Goal: Task Accomplishment & Management: Use online tool/utility

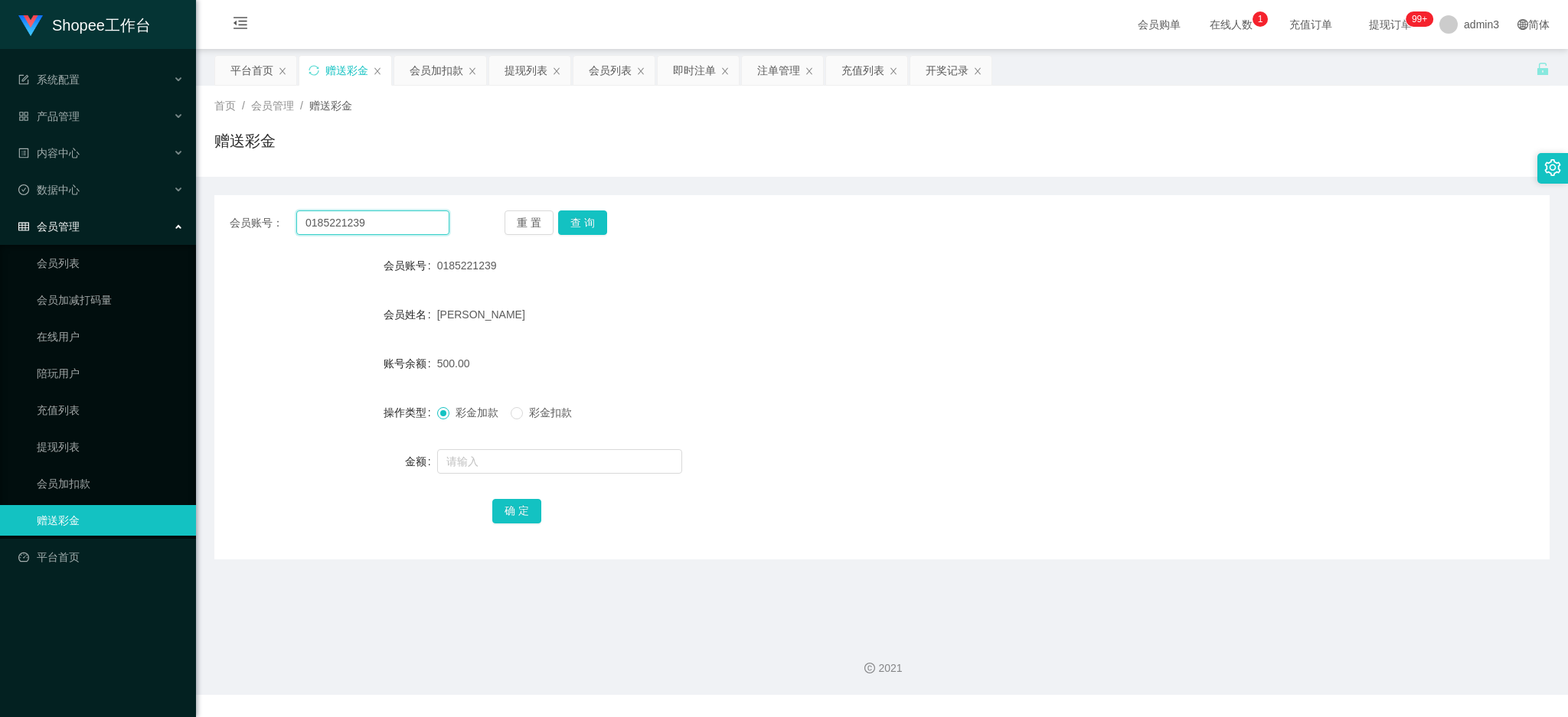
click at [357, 226] on input "0185221239" at bounding box center [373, 222] width 153 height 24
paste input "Lws84358777"
type input "Lws84358777"
click at [589, 221] on button "查 询" at bounding box center [582, 222] width 49 height 24
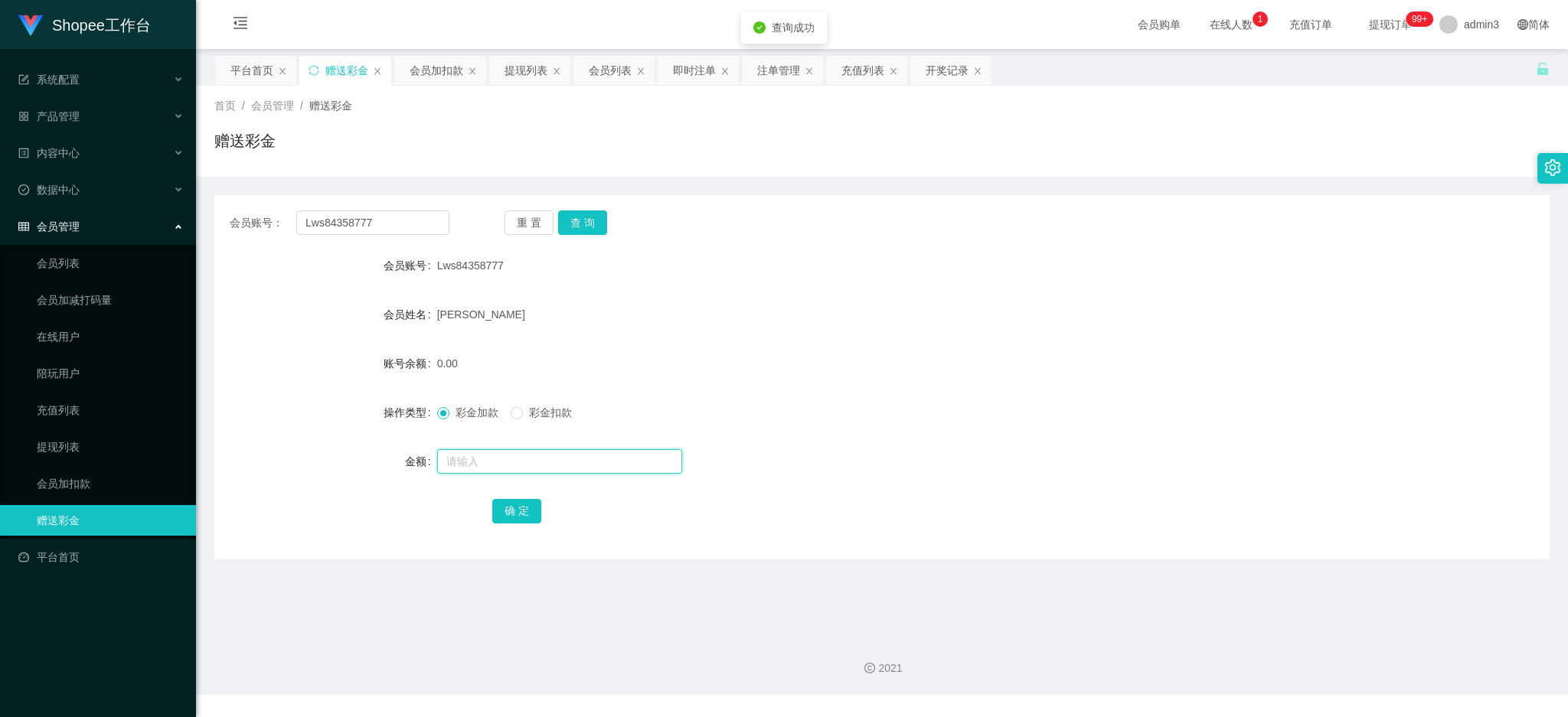
click at [485, 463] on input "text" at bounding box center [560, 461] width 245 height 24
type input "1000"
click at [516, 512] on button "确 定" at bounding box center [516, 511] width 49 height 24
click at [713, 329] on div "[PERSON_NAME]" at bounding box center [827, 315] width 779 height 31
click at [407, 234] on input "Lws84358777" at bounding box center [373, 222] width 153 height 24
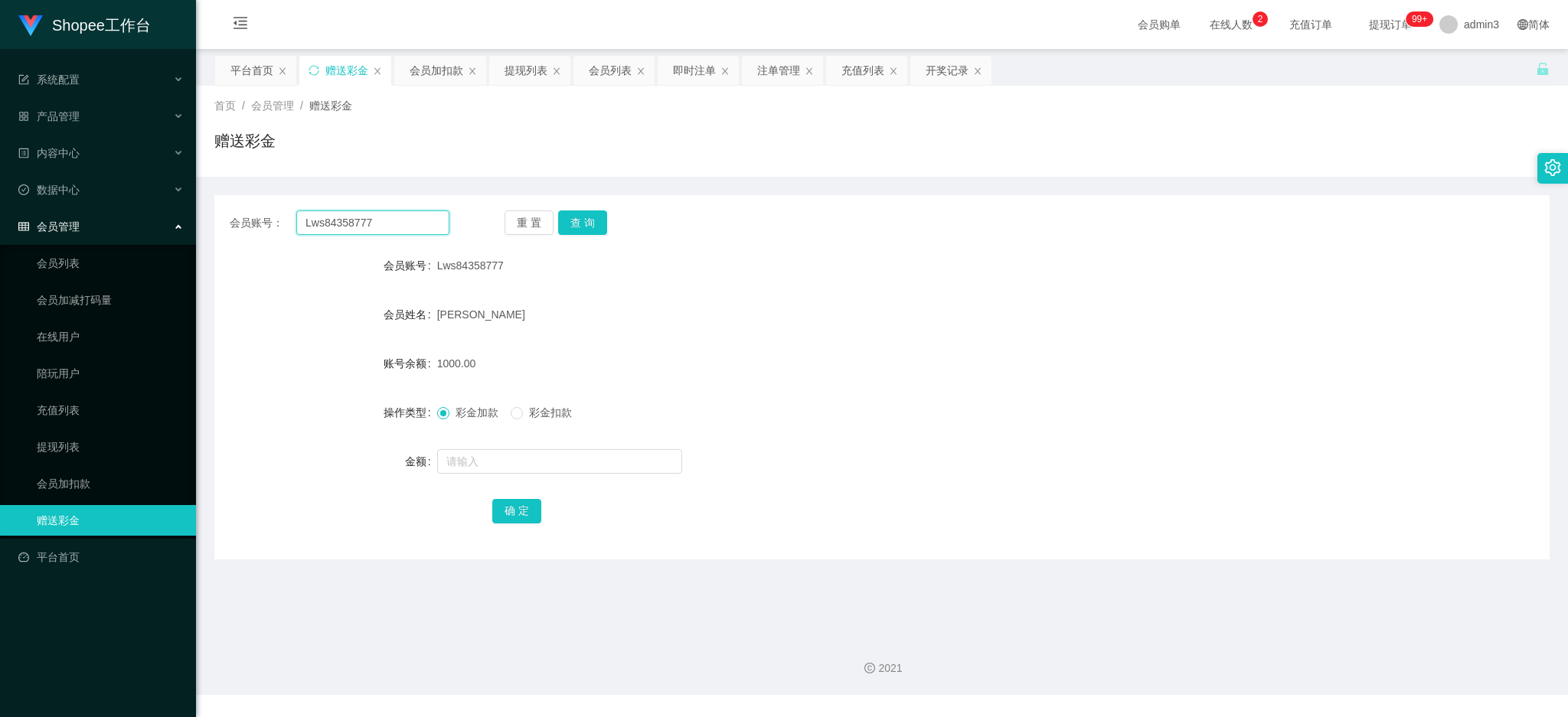
click at [408, 232] on input "Lws84358777" at bounding box center [373, 222] width 153 height 24
click at [409, 231] on input "Lws84358777" at bounding box center [373, 222] width 153 height 24
paste input "Vivian119889"
type input "Vivian119889"
click at [578, 218] on button "查 询" at bounding box center [582, 222] width 49 height 24
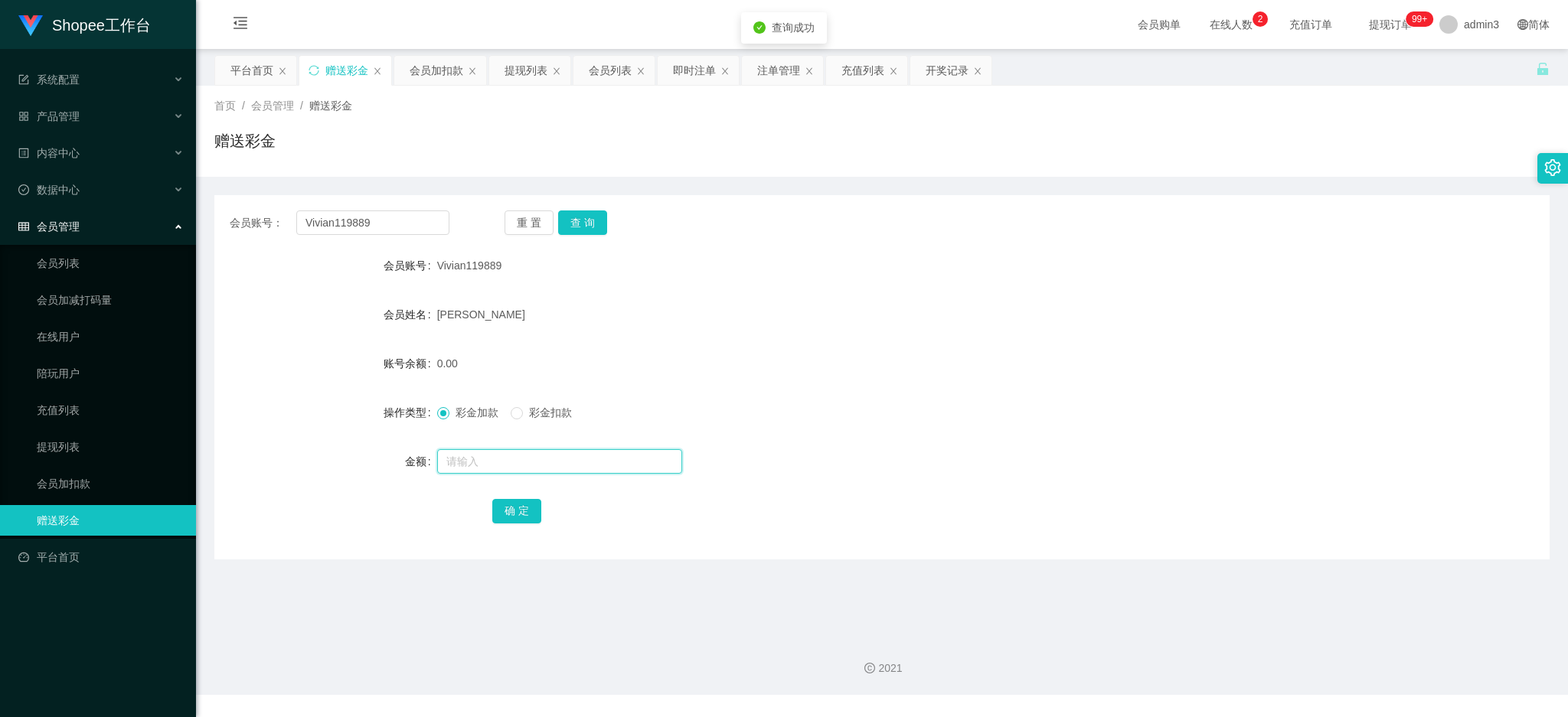
click at [519, 455] on input "text" at bounding box center [560, 461] width 245 height 24
click at [517, 462] on input "text" at bounding box center [560, 461] width 245 height 24
paste input "3000"
type input "3000"
click at [537, 509] on button "确 定" at bounding box center [516, 511] width 49 height 24
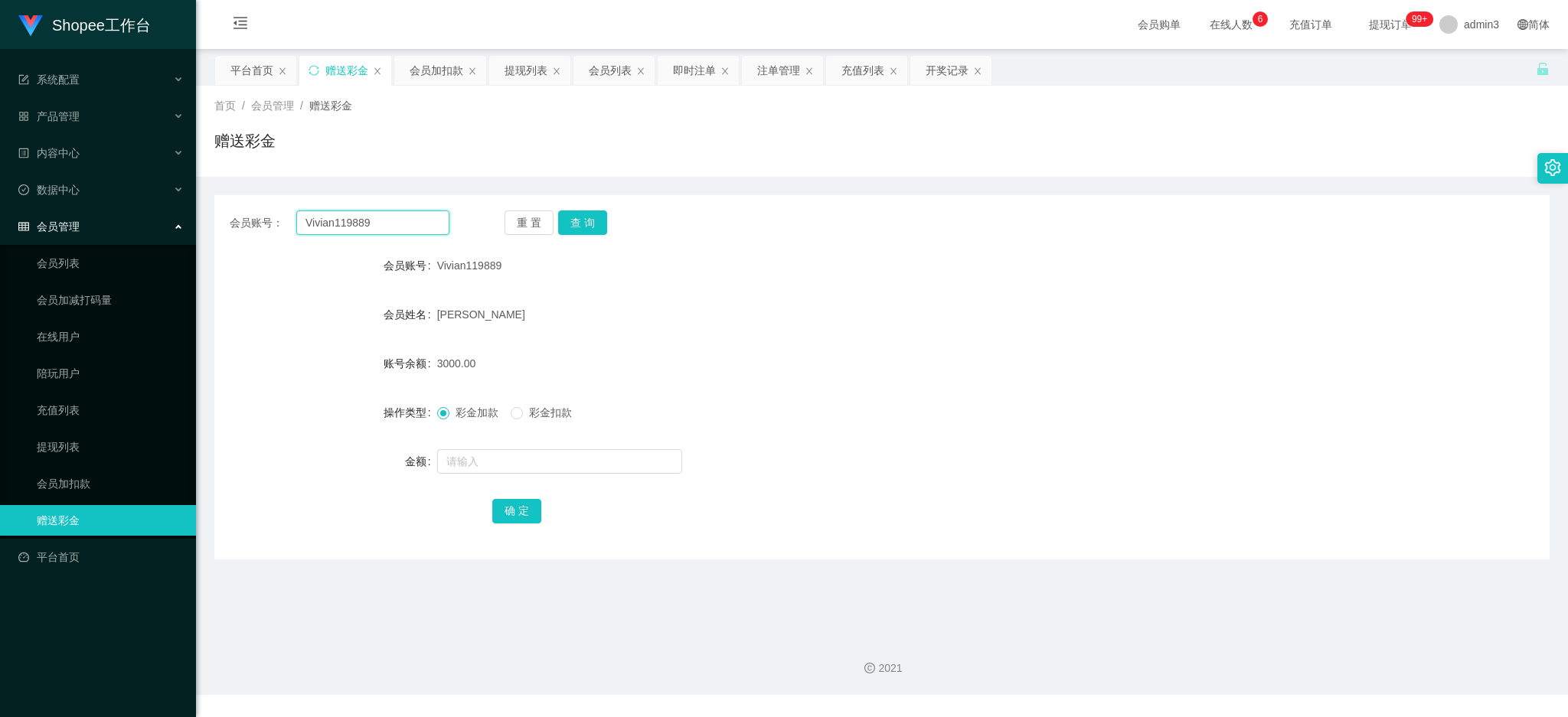
click at [376, 230] on input "Vivian119889" at bounding box center [373, 222] width 153 height 24
paste input "122722WL"
drag, startPoint x: 589, startPoint y: 218, endPoint x: 590, endPoint y: 229, distance: 11.0
click at [589, 218] on button "查 询" at bounding box center [582, 222] width 49 height 24
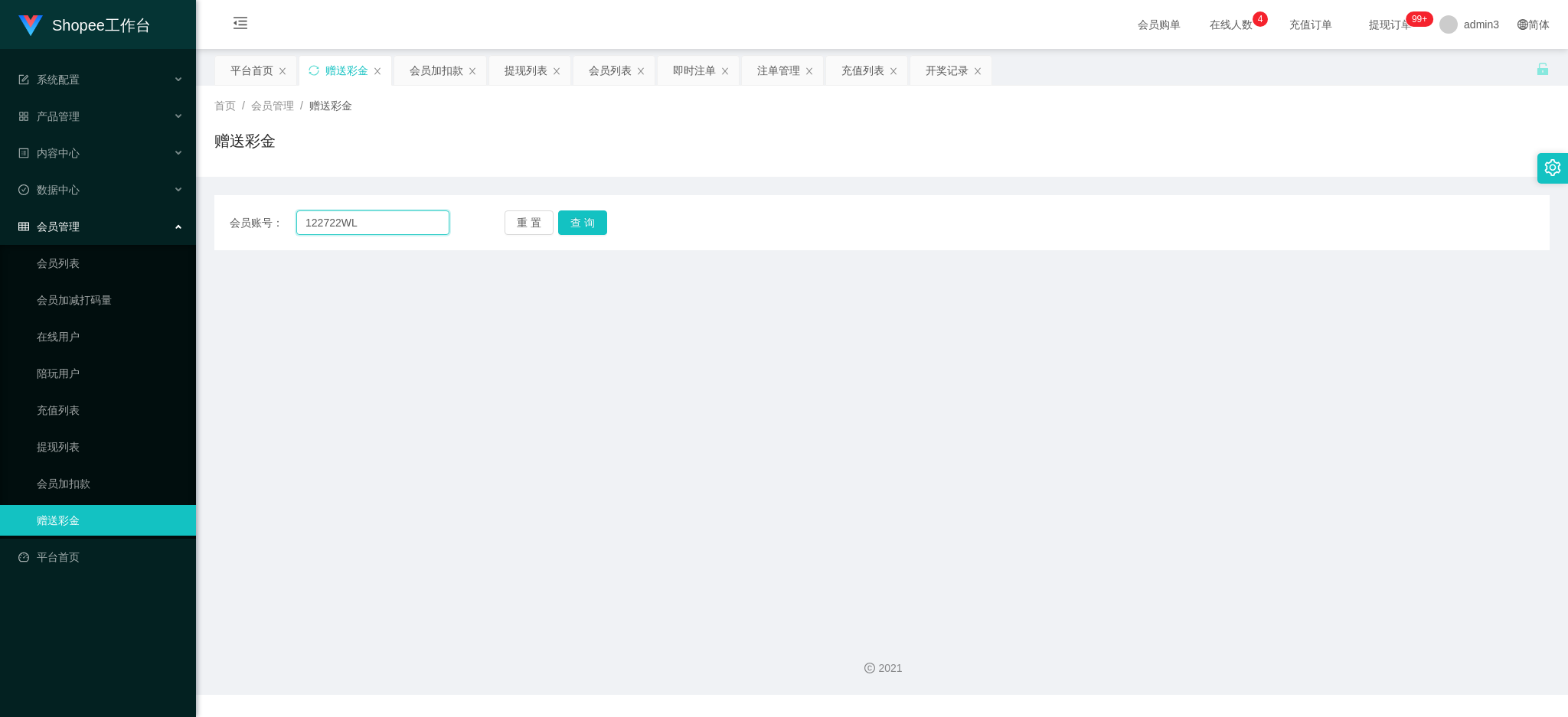
click at [398, 223] on input "122722WL" at bounding box center [373, 222] width 153 height 24
paste input "gshjjkkl"
click at [561, 218] on button "查 询" at bounding box center [582, 222] width 49 height 24
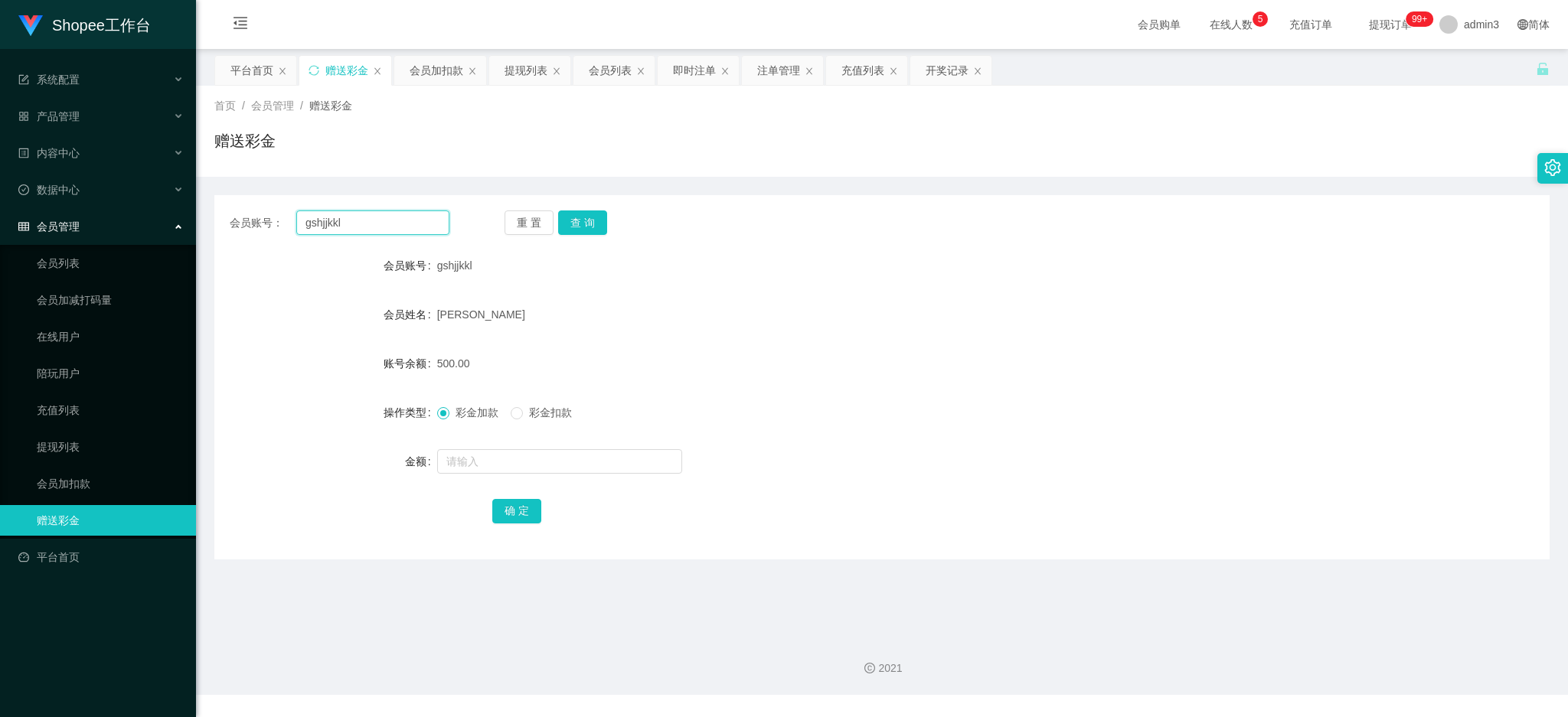
click at [385, 224] on input "gshjjkkl" at bounding box center [373, 222] width 153 height 24
paste input "bao934"
click at [603, 223] on button "查 询" at bounding box center [582, 222] width 49 height 24
click at [373, 231] on input "bao934" at bounding box center [373, 222] width 153 height 24
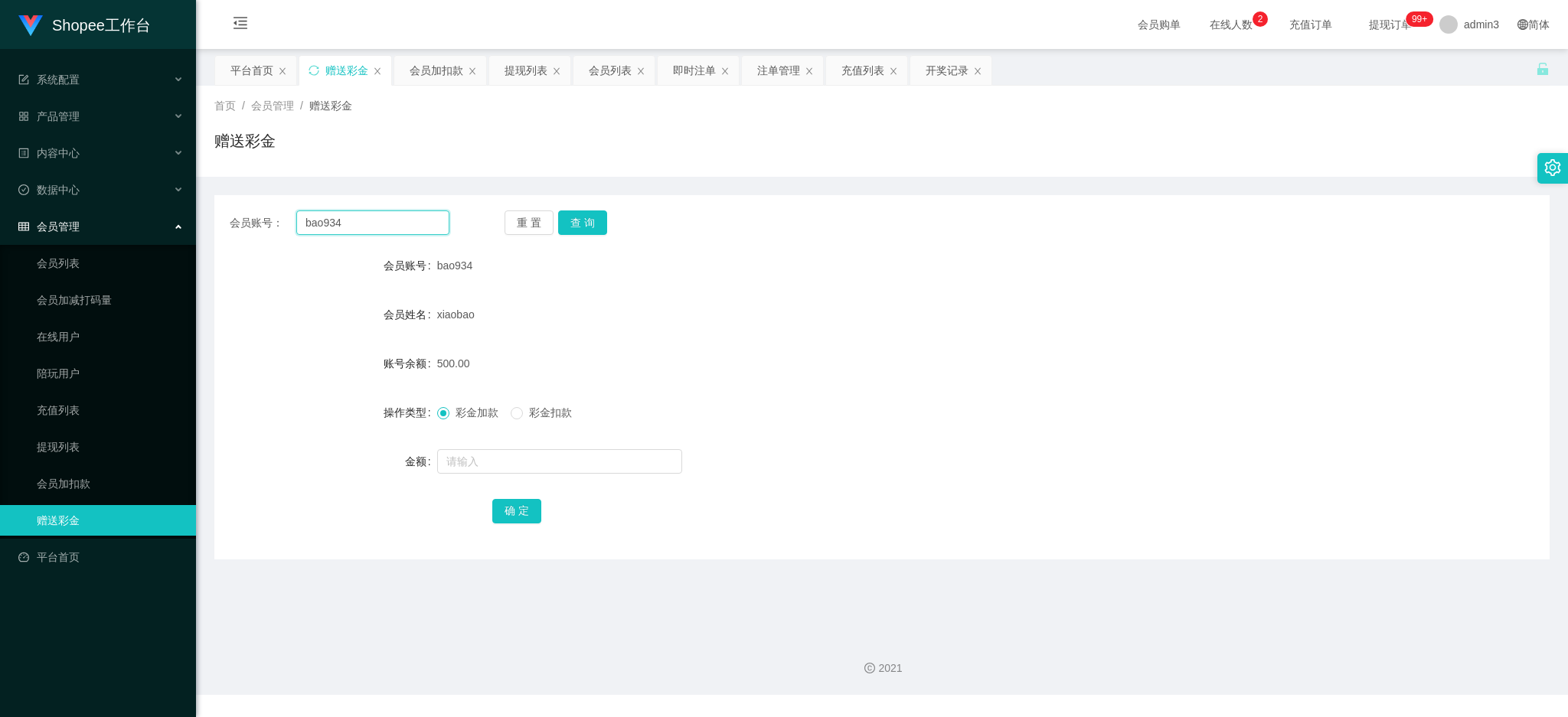
click at [373, 231] on input "bao934" at bounding box center [373, 222] width 153 height 24
paste input "ANNIE1216"
type input "ANNIE1216"
drag, startPoint x: 573, startPoint y: 216, endPoint x: 646, endPoint y: 249, distance: 80.1
click at [574, 216] on button "查 询" at bounding box center [582, 222] width 49 height 24
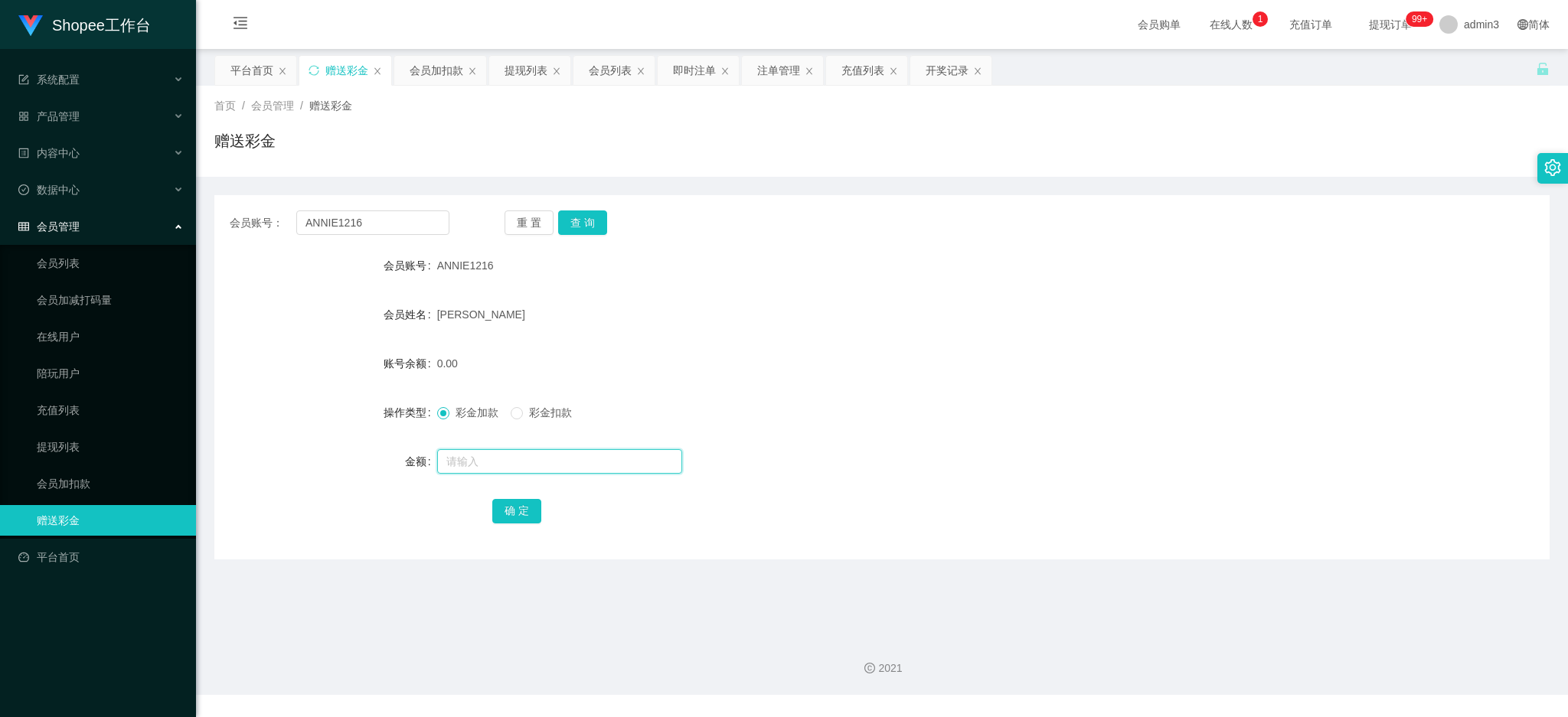
click at [550, 452] on input "text" at bounding box center [560, 461] width 245 height 24
paste input "1000"
type input "1000"
click at [522, 510] on button "确 定" at bounding box center [516, 511] width 49 height 24
click at [628, 69] on div "会员列表" at bounding box center [609, 71] width 43 height 29
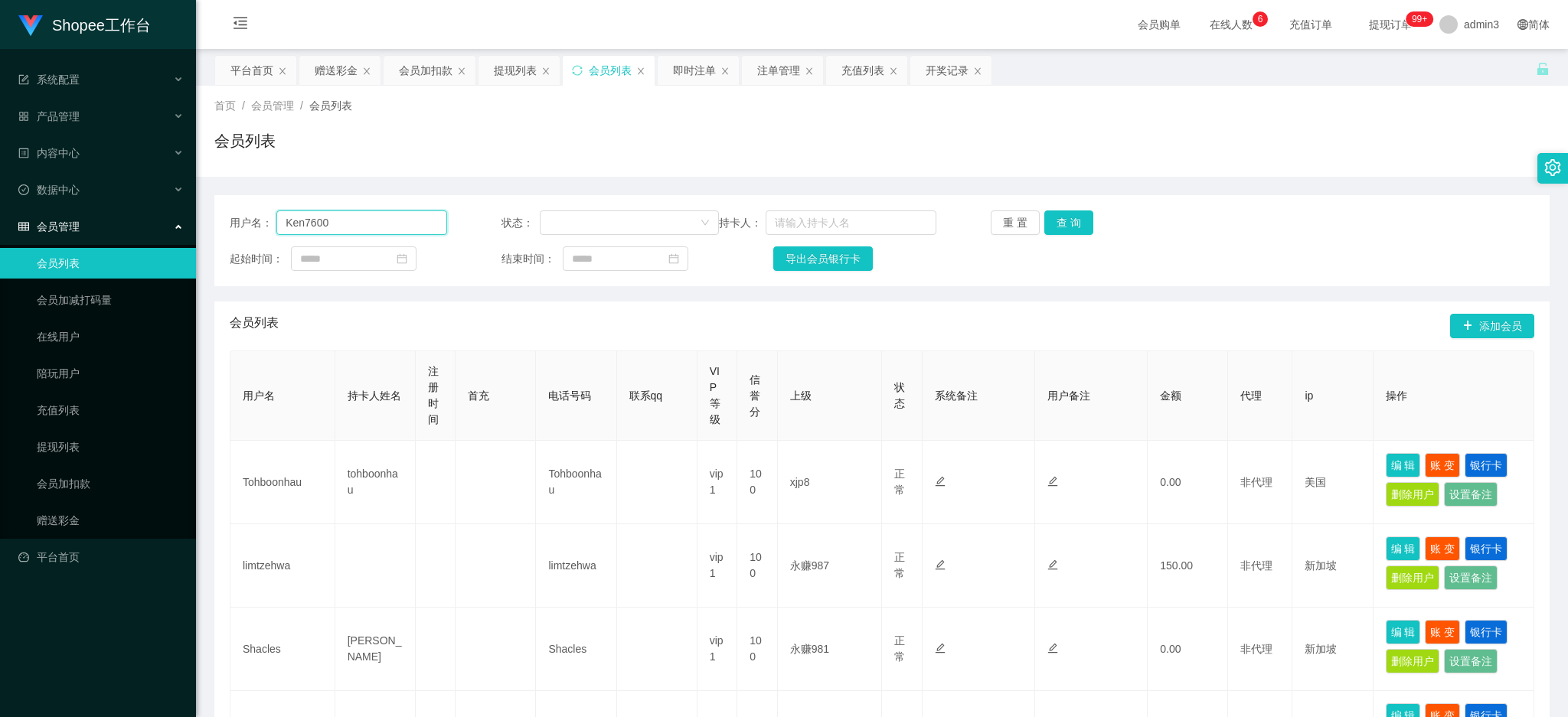
click at [349, 224] on input "Ken7600" at bounding box center [362, 222] width 171 height 24
paste input "Vivian119889"
type input "Vivian119889"
click at [1051, 216] on button "查 询" at bounding box center [1069, 222] width 49 height 24
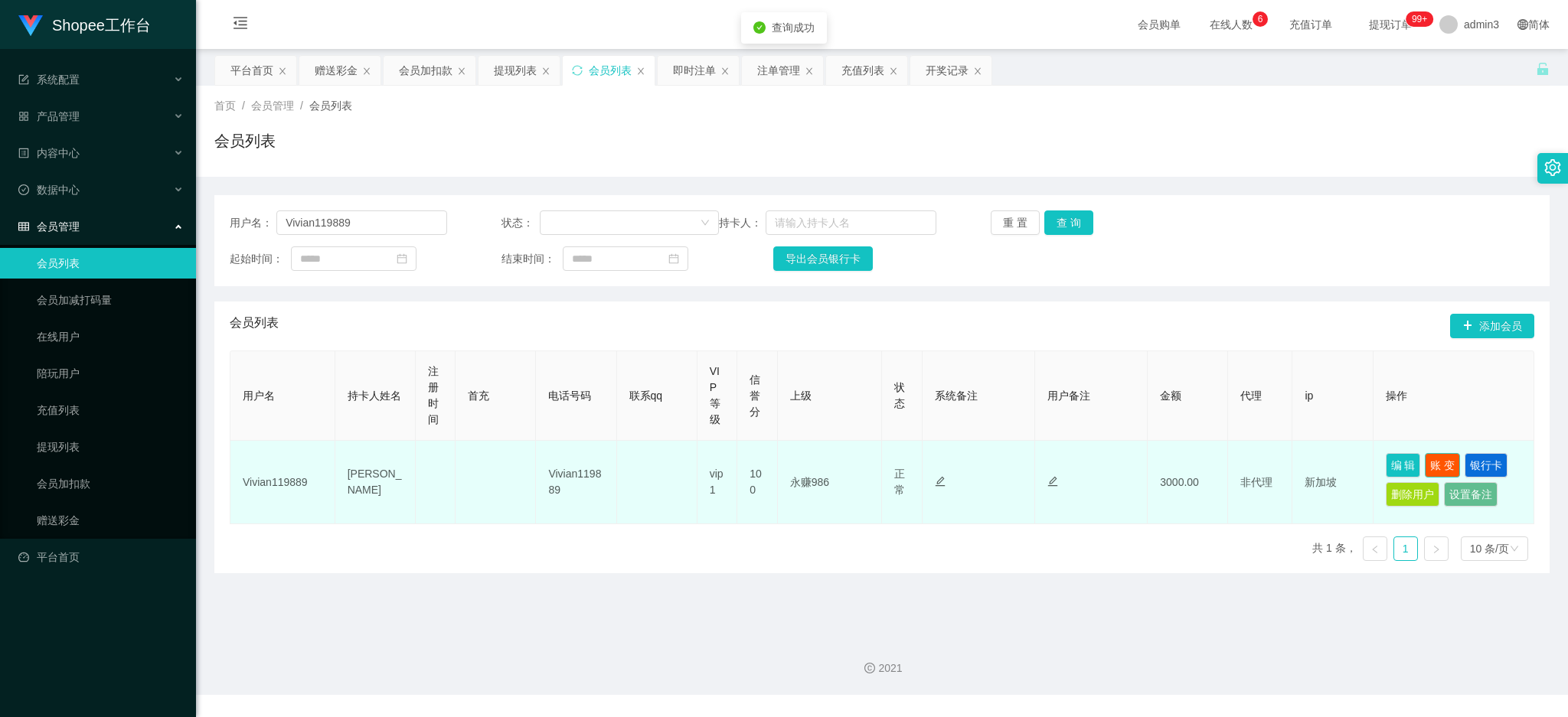
click at [1441, 465] on button "账 变" at bounding box center [1442, 465] width 35 height 24
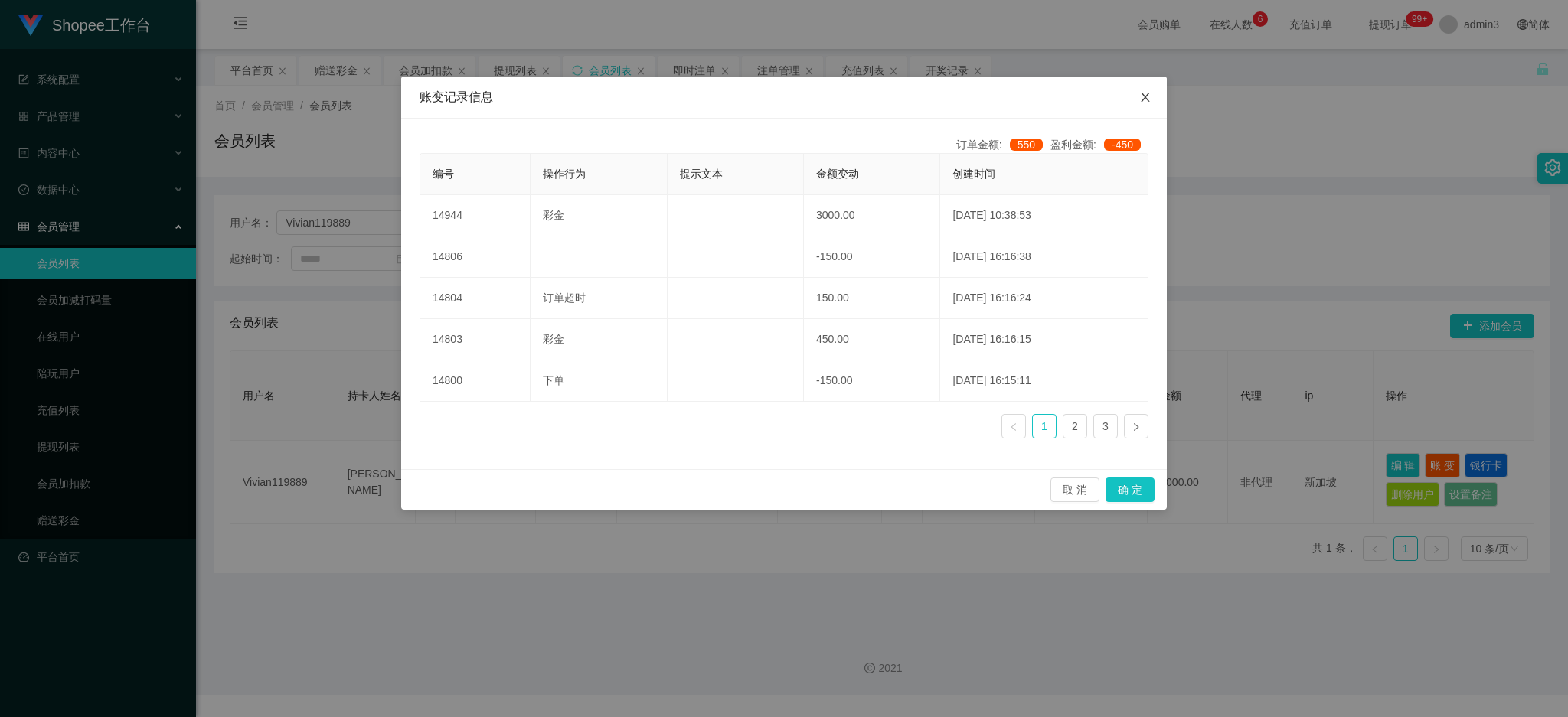
click at [1150, 95] on icon "图标: close" at bounding box center [1146, 98] width 13 height 13
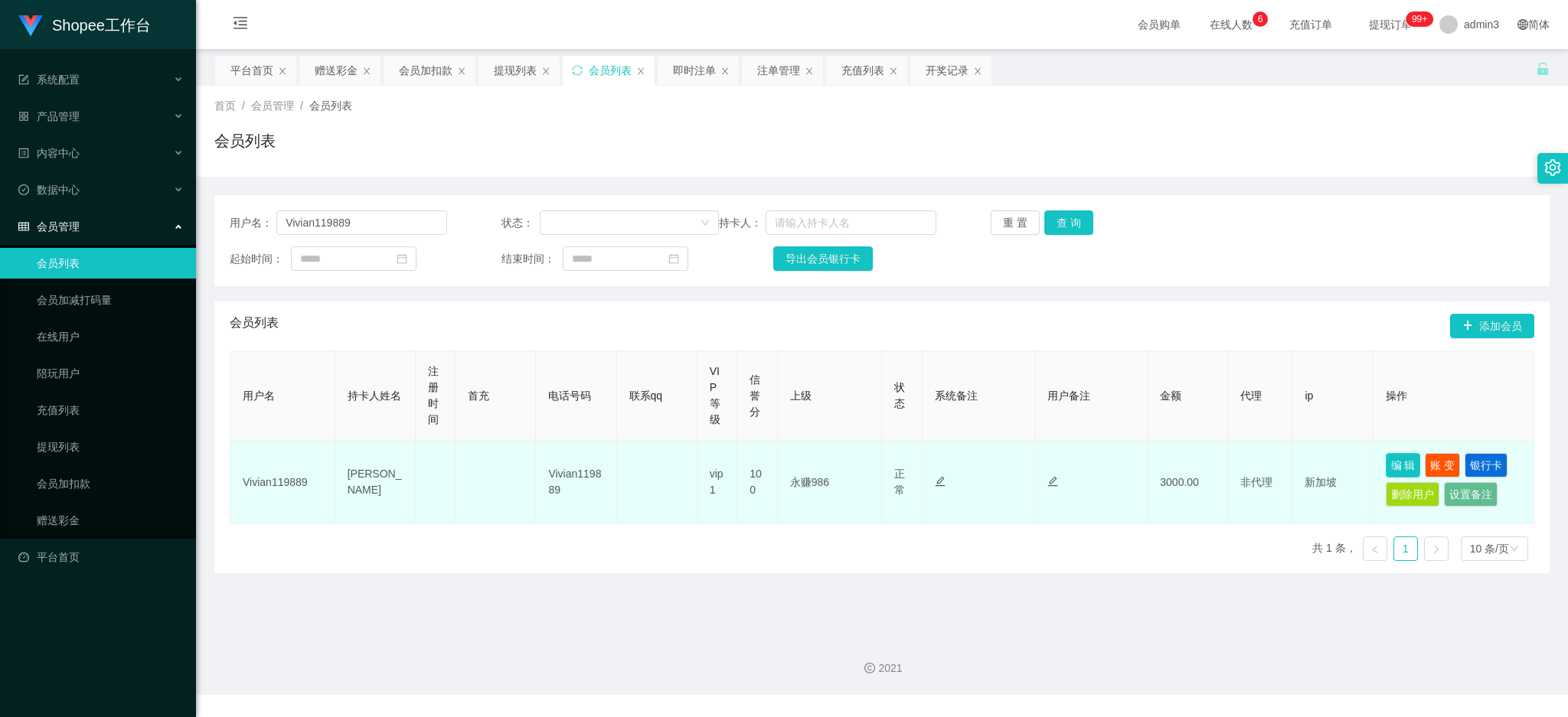
click at [1392, 466] on button "编 辑" at bounding box center [1403, 465] width 35 height 24
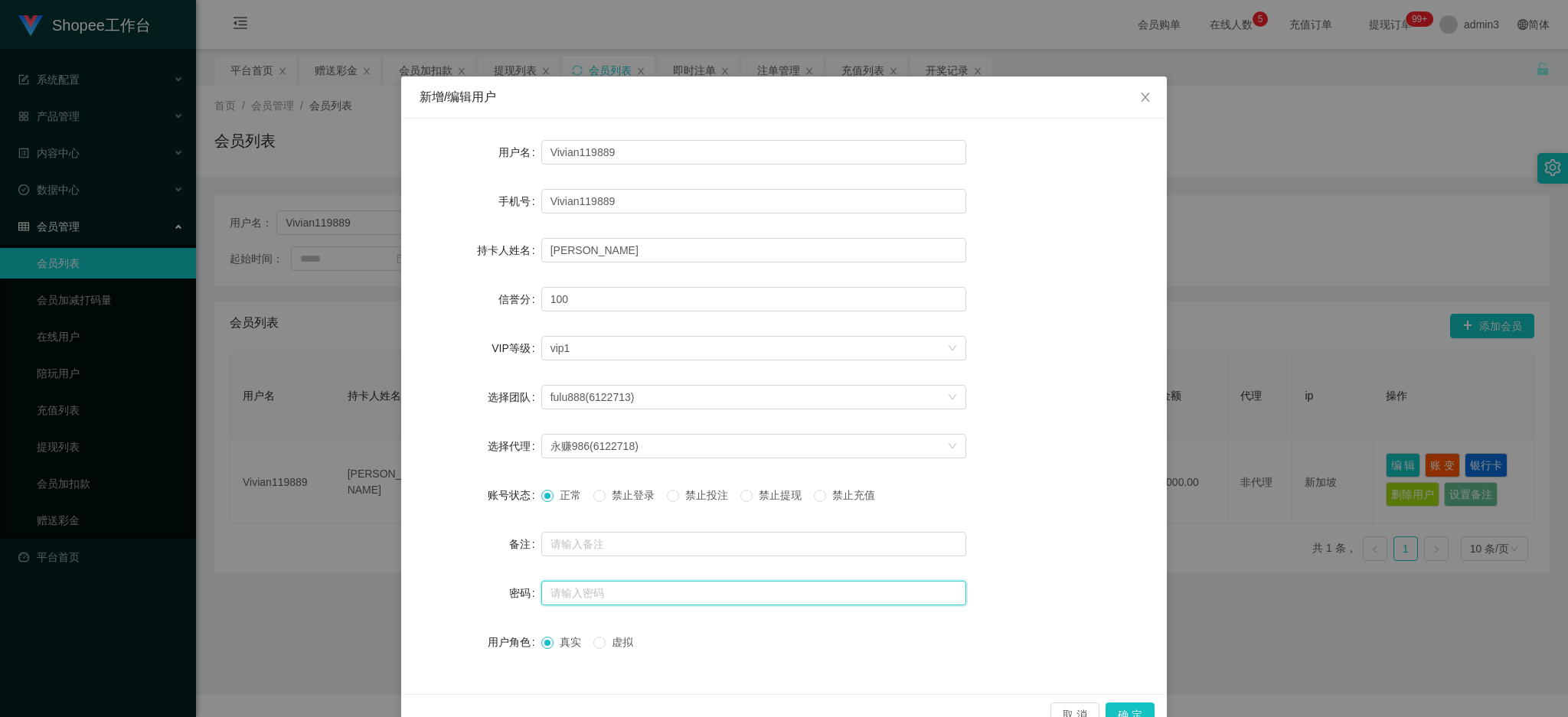
click at [544, 591] on input "text" at bounding box center [754, 593] width 425 height 24
paste input "aa123321"
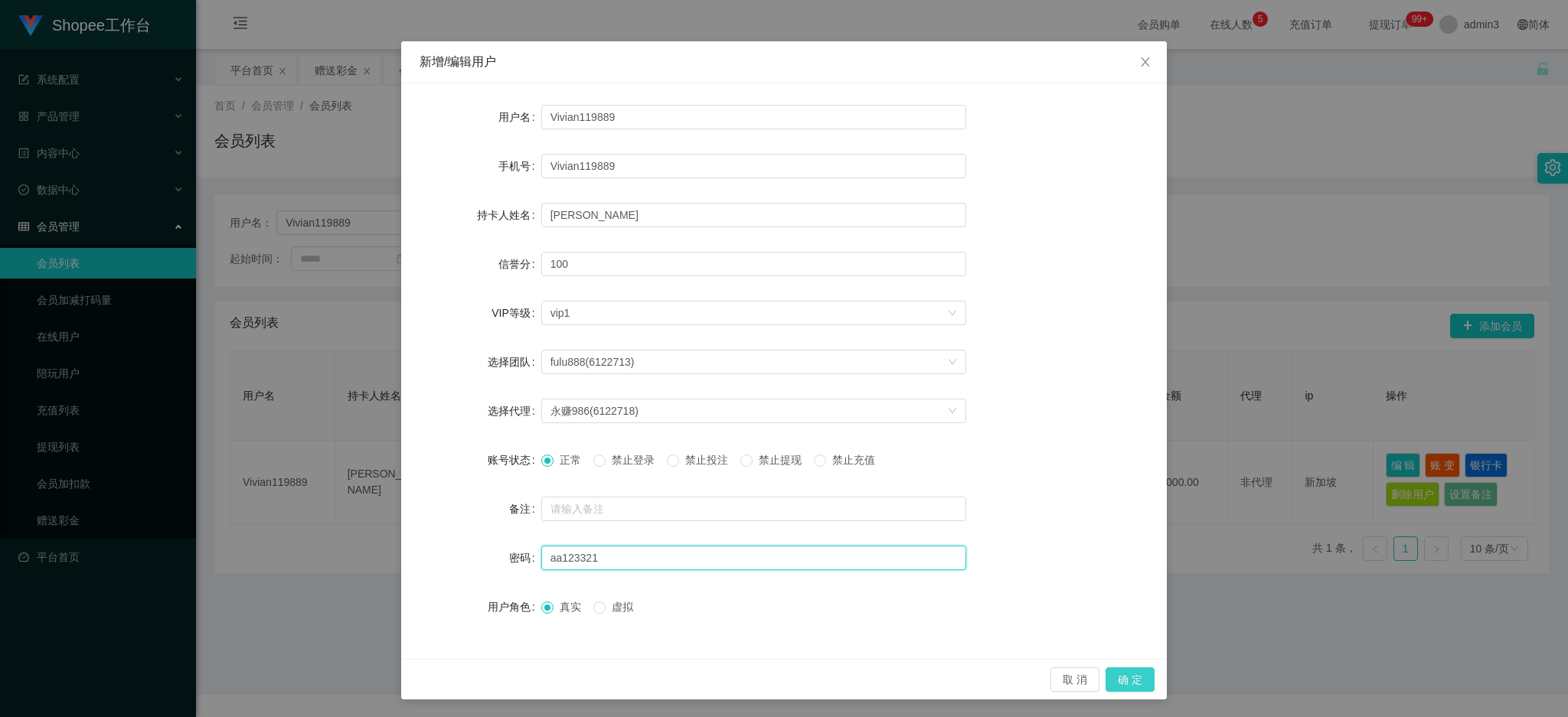
type input "aa123321"
click at [1118, 680] on button "确 定" at bounding box center [1130, 679] width 49 height 24
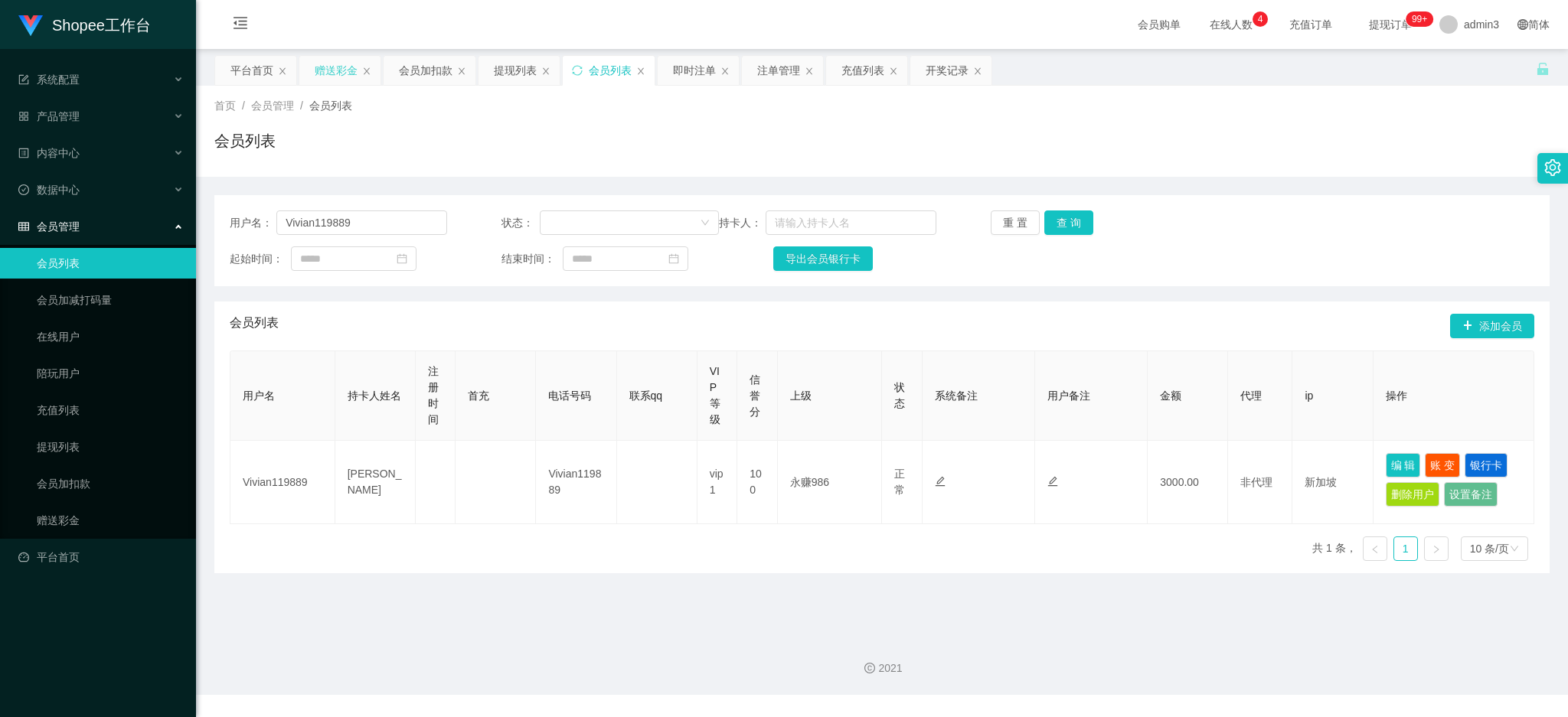
click at [335, 71] on div "赠送彩金" at bounding box center [335, 71] width 43 height 29
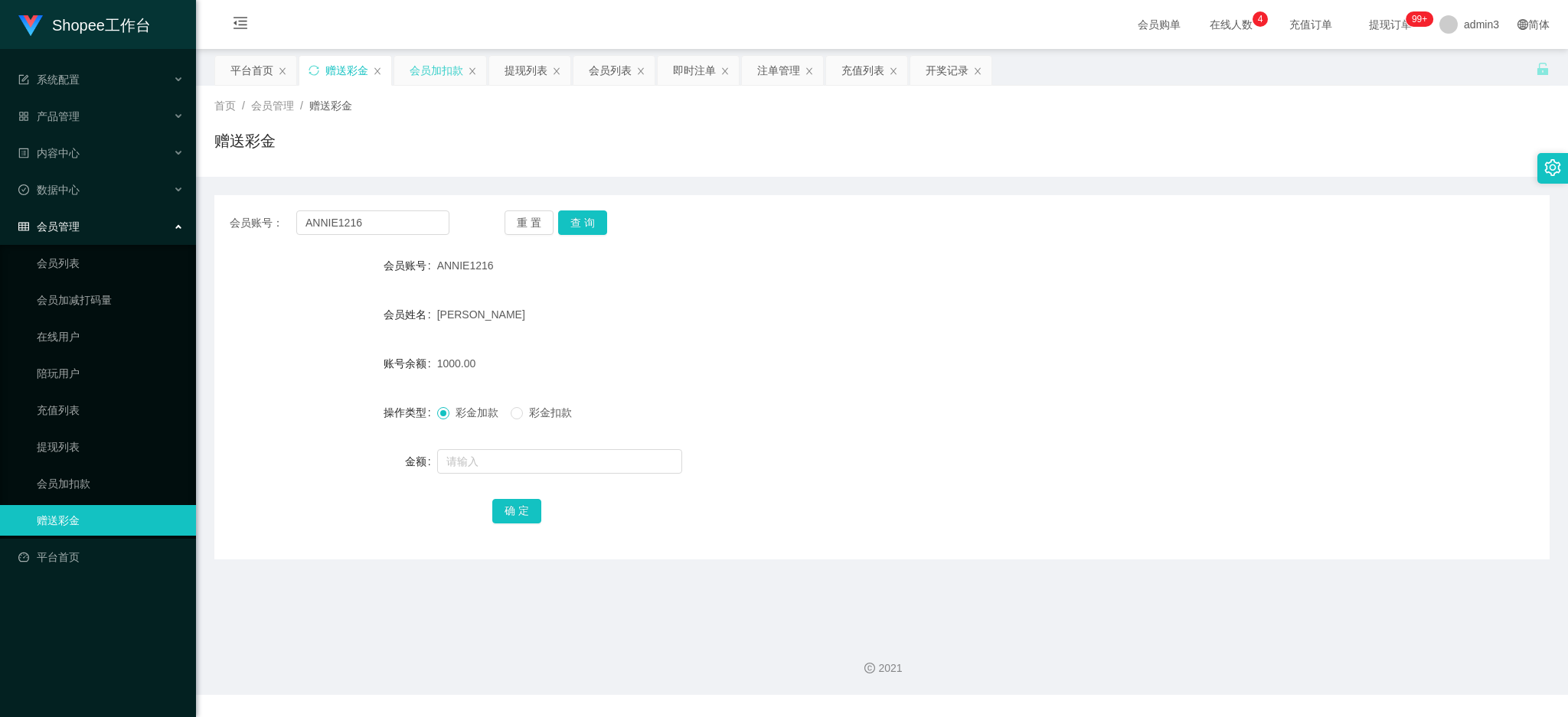
click at [443, 72] on div "会员加扣款" at bounding box center [436, 71] width 53 height 29
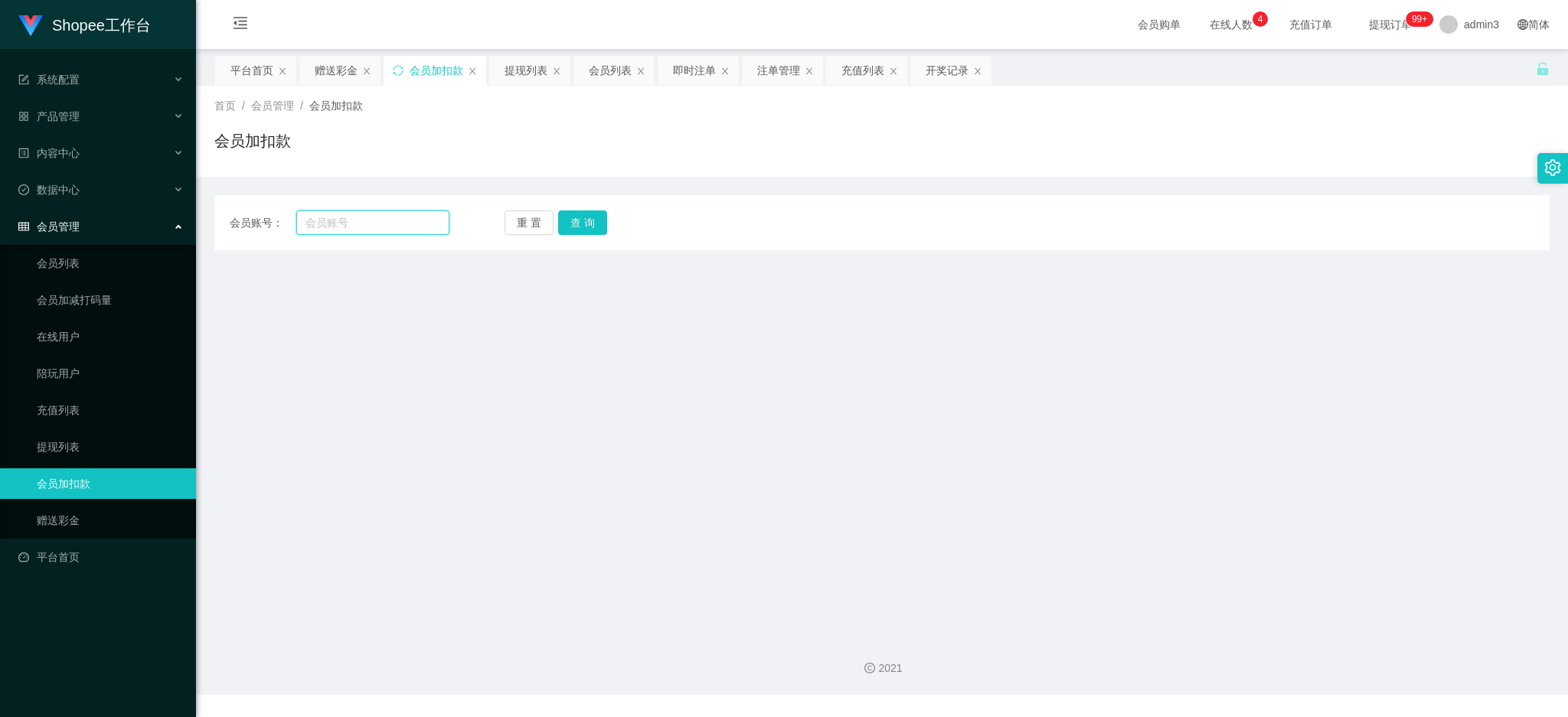
click at [335, 222] on input "text" at bounding box center [373, 222] width 153 height 24
paste input "A986"
type input "A986"
click at [571, 219] on button "查 询" at bounding box center [582, 222] width 49 height 24
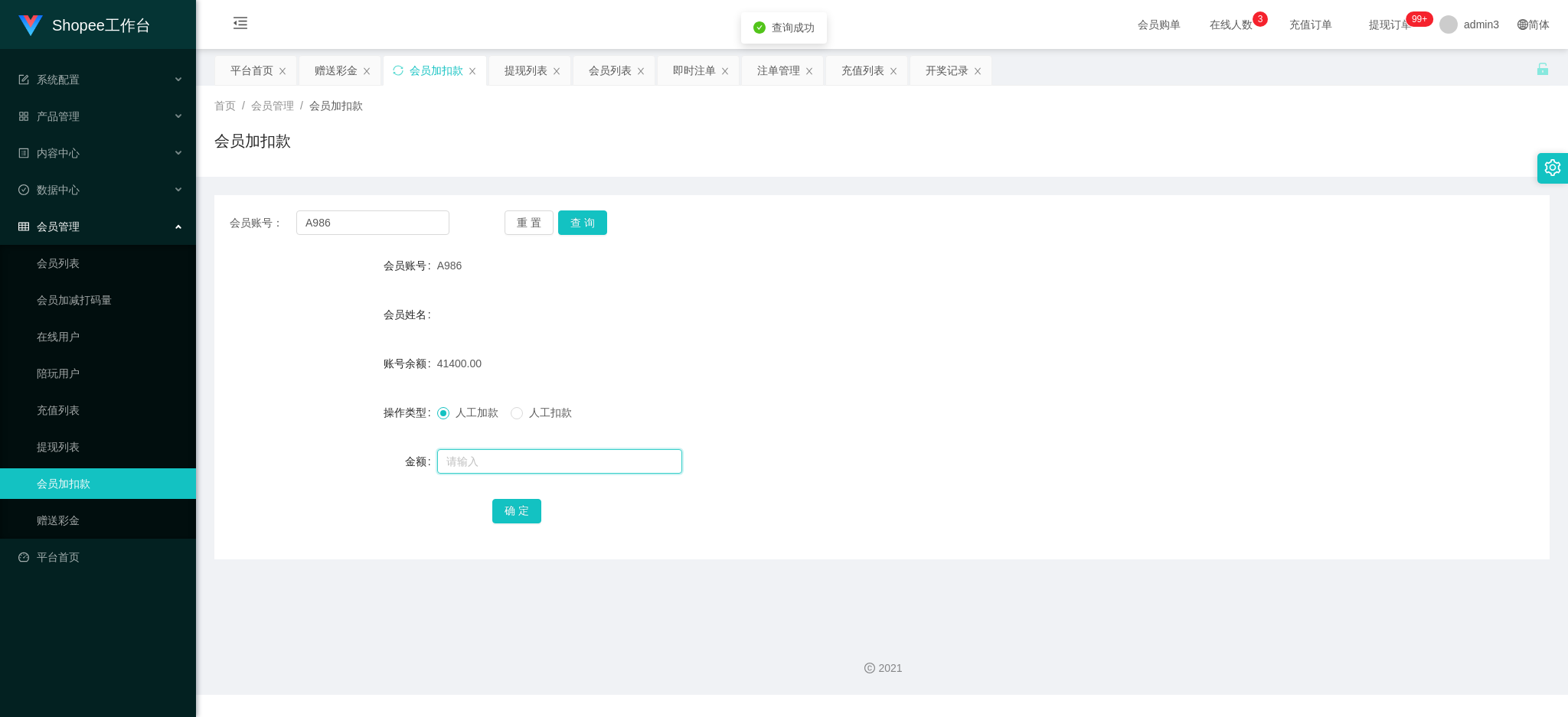
click at [467, 465] on input "text" at bounding box center [560, 461] width 245 height 24
type input "1100"
click at [508, 511] on button "确 定" at bounding box center [516, 511] width 49 height 24
click at [334, 62] on div "赠送彩金" at bounding box center [335, 71] width 43 height 29
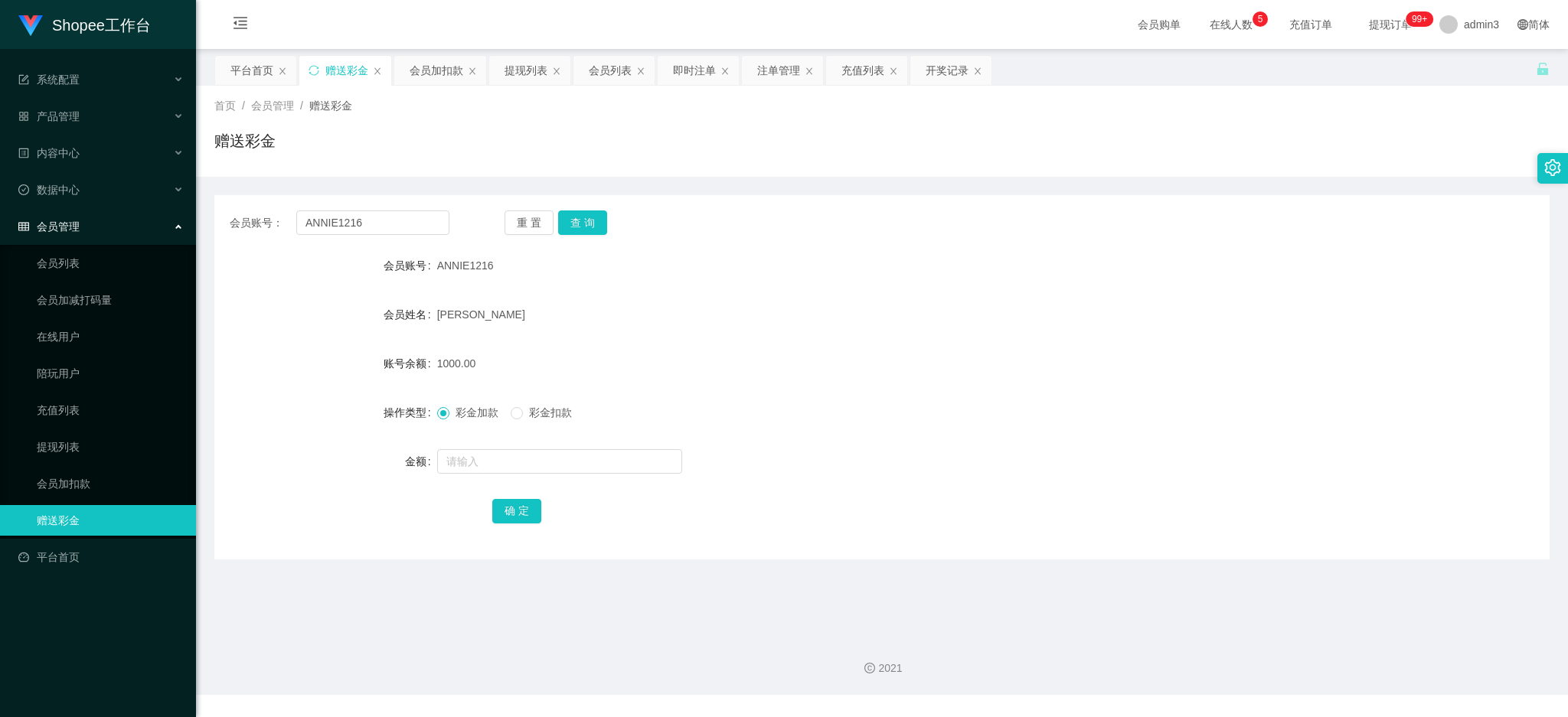
click at [340, 69] on div "赠送彩金" at bounding box center [346, 71] width 43 height 29
click at [328, 214] on input "ANNIE1216" at bounding box center [373, 222] width 153 height 24
paste input "Ravenchoong"
type input "Ravenchoong"
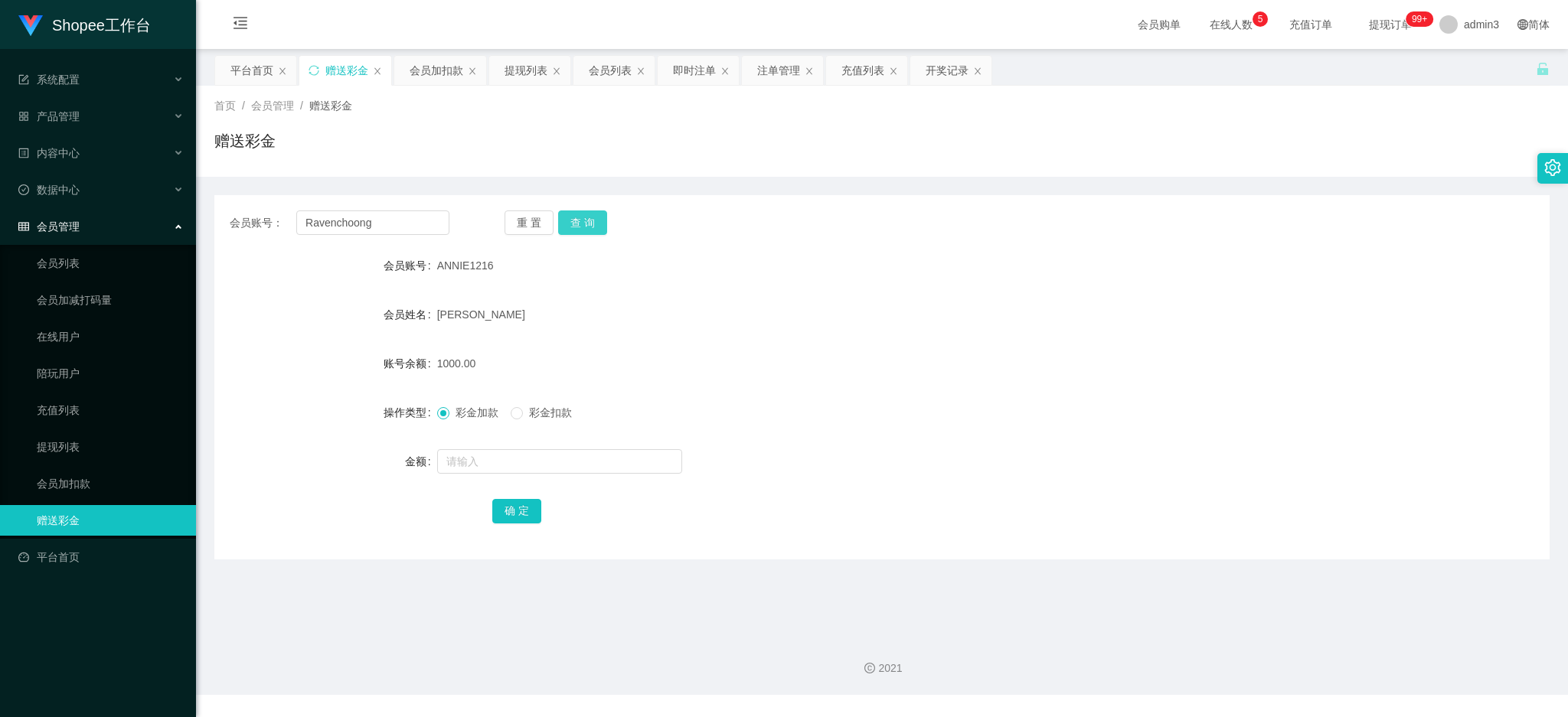
click at [596, 225] on button "查 询" at bounding box center [582, 222] width 49 height 24
click at [517, 462] on input "text" at bounding box center [560, 461] width 245 height 24
paste input "5000"
type input "5000"
click at [517, 510] on button "确 定" at bounding box center [516, 511] width 49 height 24
